Goal: Information Seeking & Learning: Check status

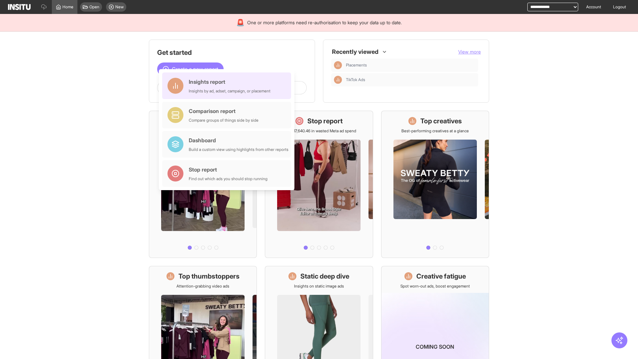
click at [228, 86] on div "Insights report Insights by ad, adset, campaign, or placement" at bounding box center [230, 86] width 82 height 16
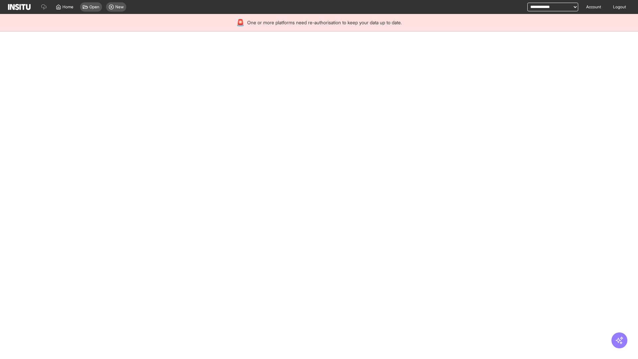
select select "**"
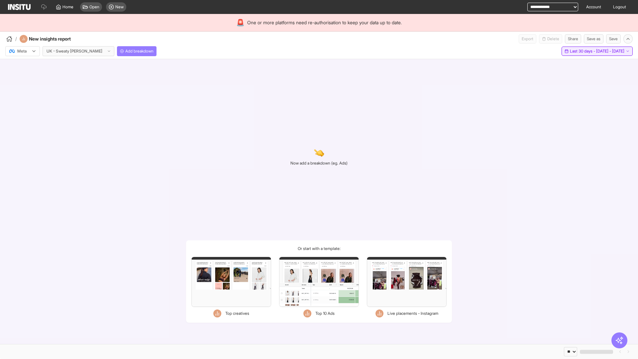
click at [583, 51] on span "Last 30 days - [DATE] - [DATE]" at bounding box center [597, 51] width 55 height 5
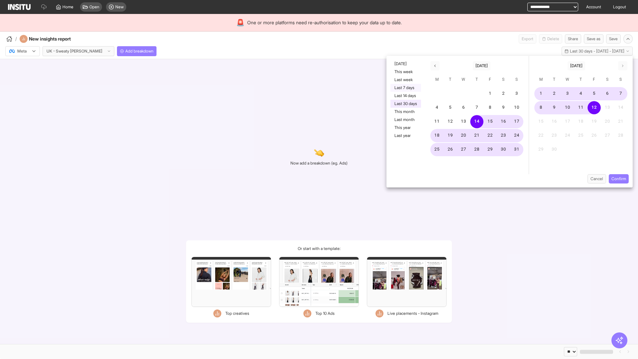
click at [405, 88] on button "Last 7 days" at bounding box center [406, 88] width 31 height 8
